Goal: Information Seeking & Learning: Learn about a topic

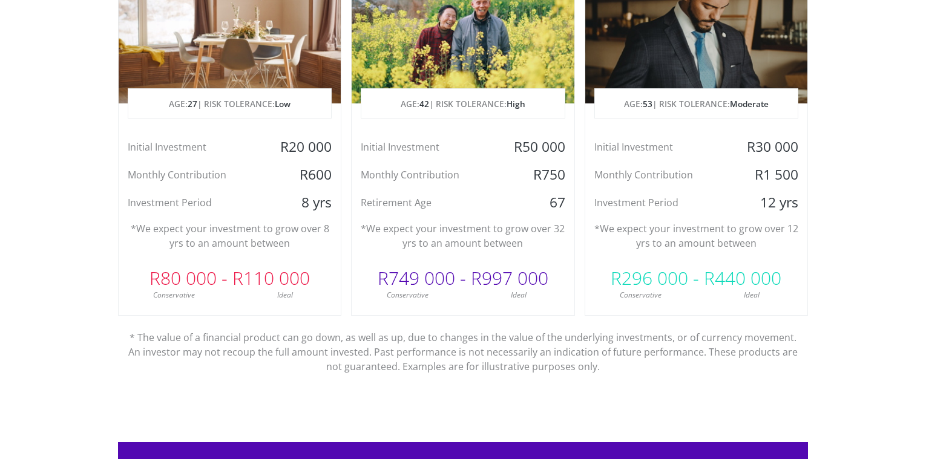
scroll to position [690, 0]
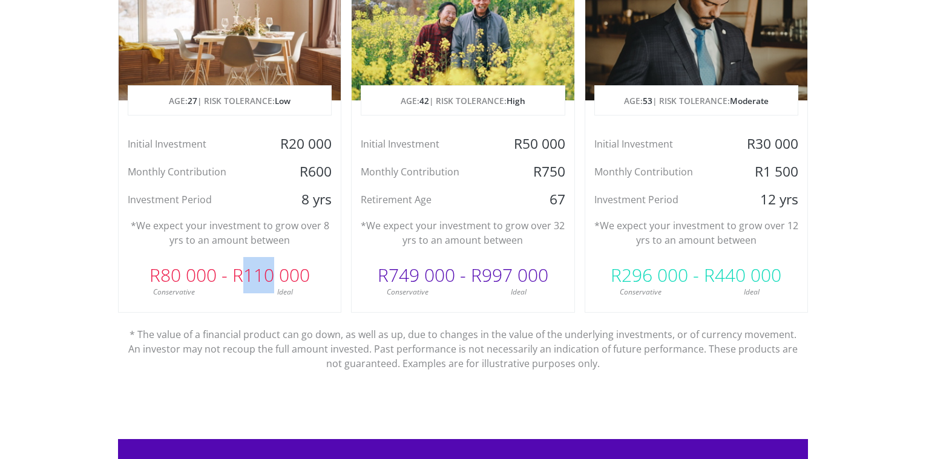
drag, startPoint x: 246, startPoint y: 278, endPoint x: 274, endPoint y: 278, distance: 27.8
click at [274, 278] on div "R80 000 - R110 000" at bounding box center [230, 275] width 222 height 36
drag, startPoint x: 550, startPoint y: 227, endPoint x: 534, endPoint y: 247, distance: 25.4
click at [534, 247] on p "*We expect your investment to grow over 32 yrs to an amount between" at bounding box center [463, 232] width 204 height 29
click at [490, 273] on div "R749 000 - R997 000" at bounding box center [462, 275] width 222 height 36
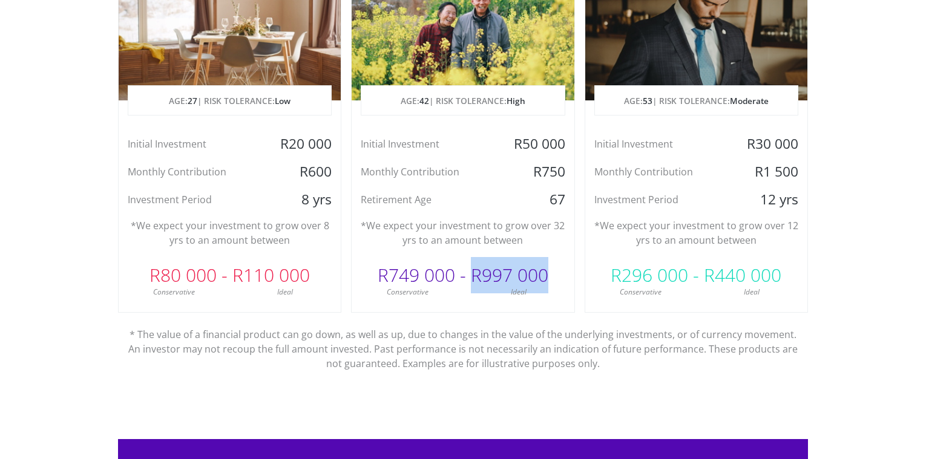
drag, startPoint x: 469, startPoint y: 276, endPoint x: 547, endPoint y: 273, distance: 78.1
click at [547, 273] on div "R749 000 - R997 000" at bounding box center [462, 275] width 222 height 36
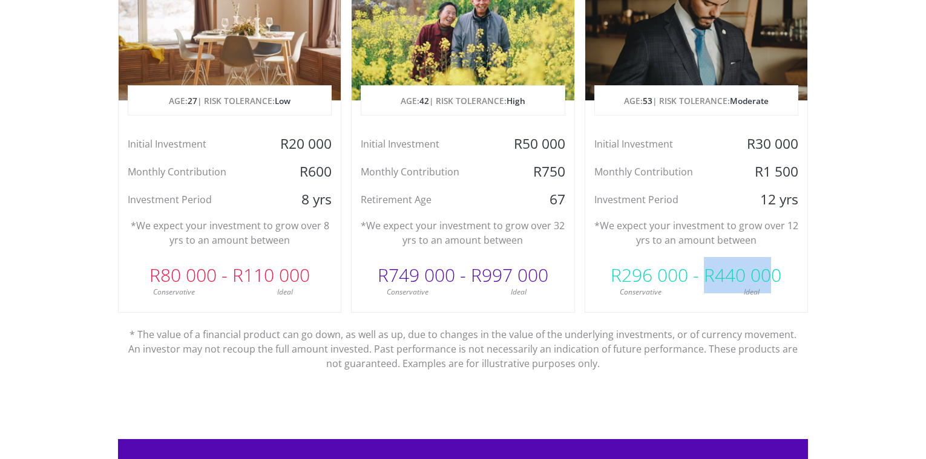
drag, startPoint x: 702, startPoint y: 278, endPoint x: 776, endPoint y: 274, distance: 73.9
click at [776, 274] on div "R296 000 - R440 000" at bounding box center [696, 275] width 222 height 36
click at [548, 323] on p "* The value of a financial product can go down, as well as up, due to changes i…" at bounding box center [463, 342] width 672 height 58
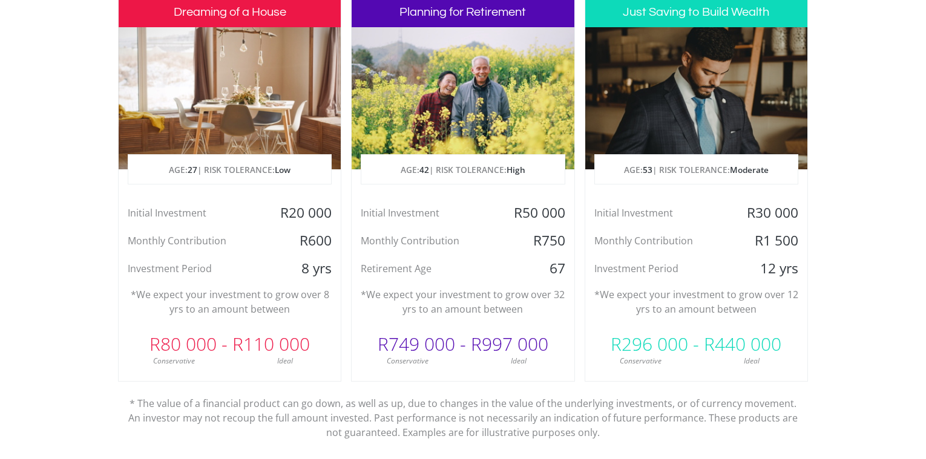
scroll to position [552, 0]
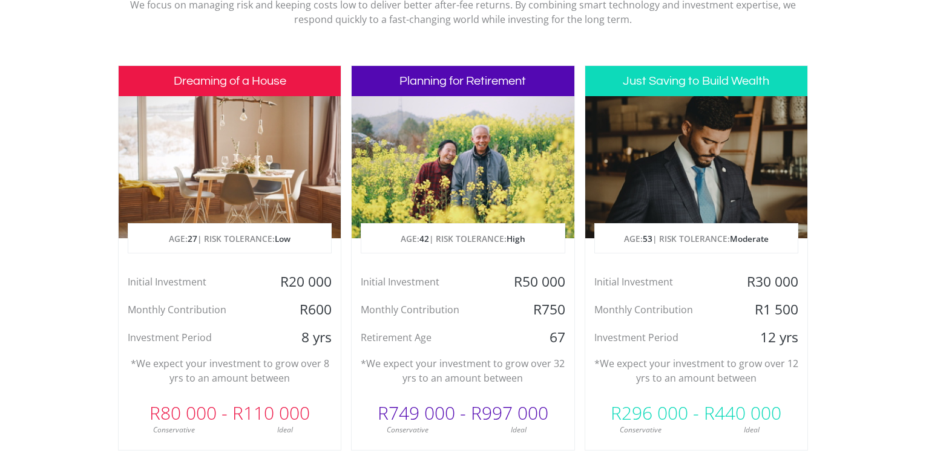
drag, startPoint x: 238, startPoint y: 415, endPoint x: 314, endPoint y: 412, distance: 76.3
click at [314, 412] on div "R80 000 - R110 000" at bounding box center [230, 413] width 222 height 36
drag, startPoint x: 298, startPoint y: 312, endPoint x: 332, endPoint y: 312, distance: 33.9
click at [332, 312] on div "R600" at bounding box center [304, 310] width 74 height 18
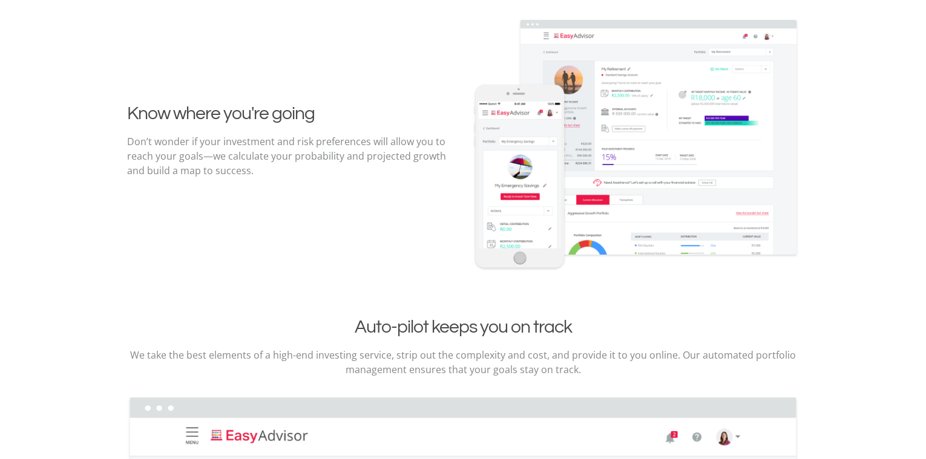
scroll to position [1448, 0]
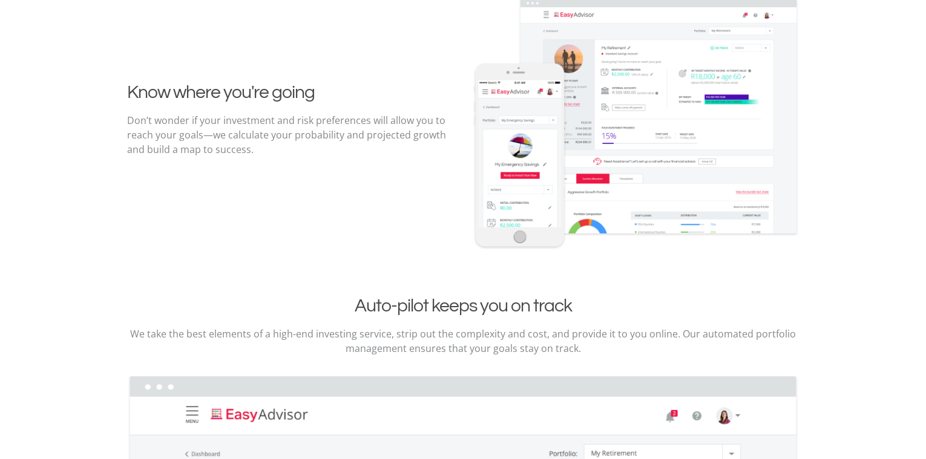
click at [643, 120] on img at bounding box center [635, 124] width 327 height 253
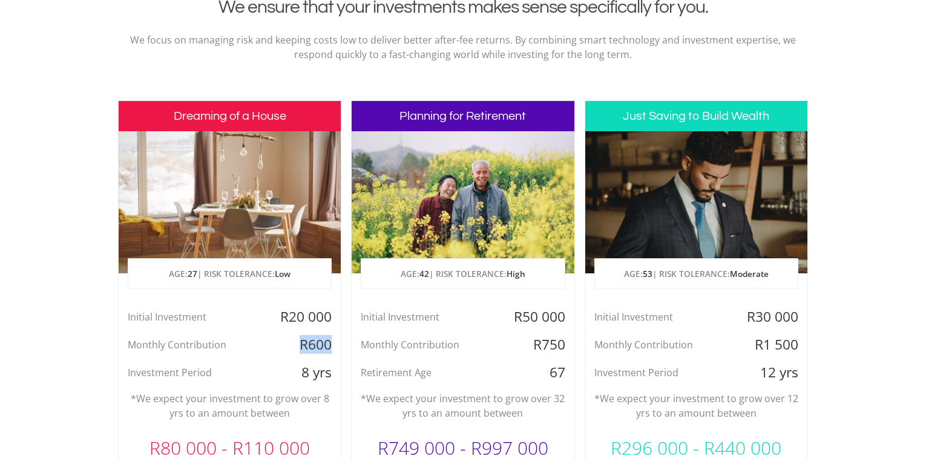
scroll to position [552, 0]
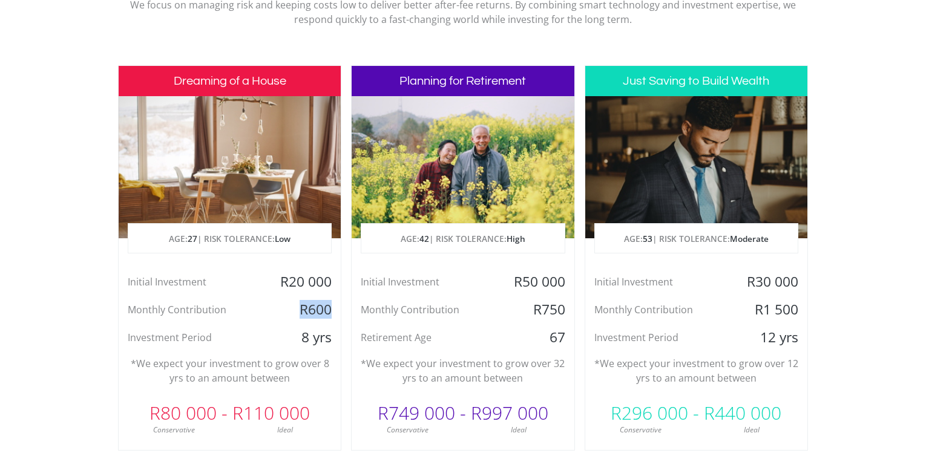
click at [324, 310] on div "R600" at bounding box center [304, 310] width 74 height 18
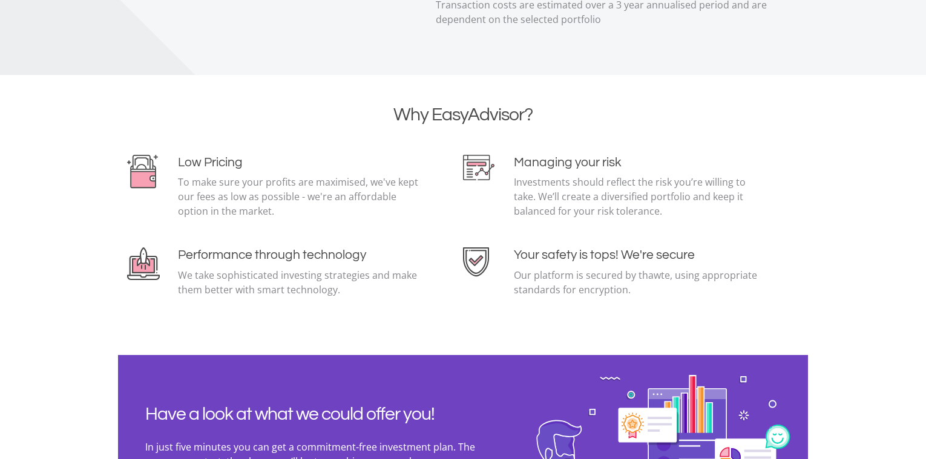
scroll to position [2723, 0]
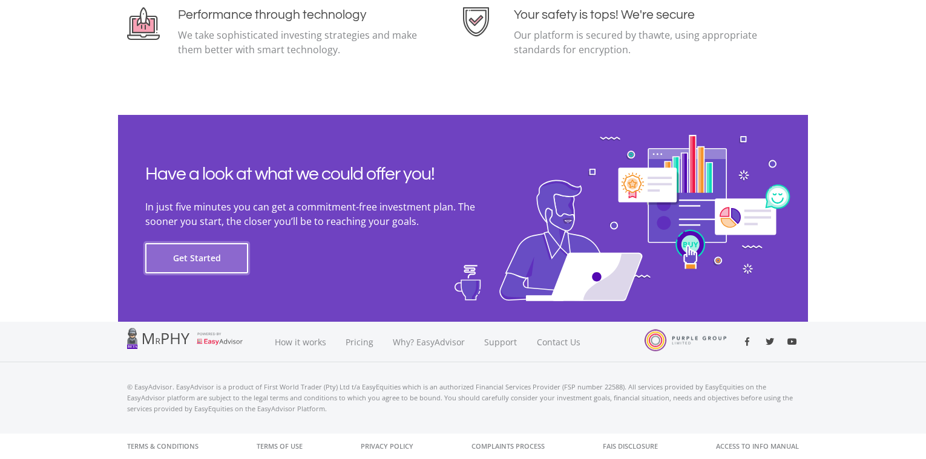
click at [206, 261] on button "Get Started" at bounding box center [196, 258] width 103 height 30
